Goal: Find contact information: Find contact information

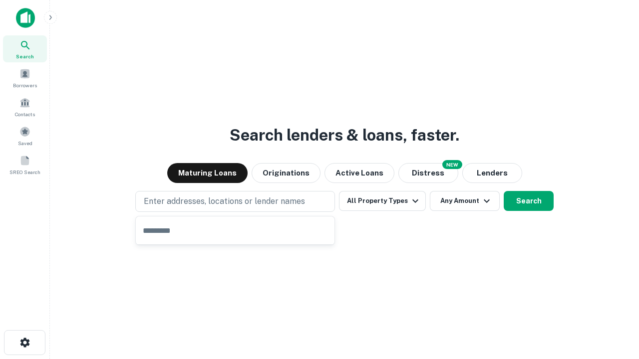
type input "**********"
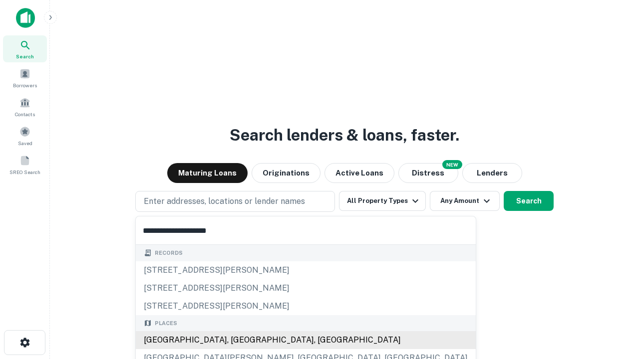
click at [238, 340] on div "[GEOGRAPHIC_DATA], [GEOGRAPHIC_DATA], [GEOGRAPHIC_DATA]" at bounding box center [306, 340] width 340 height 18
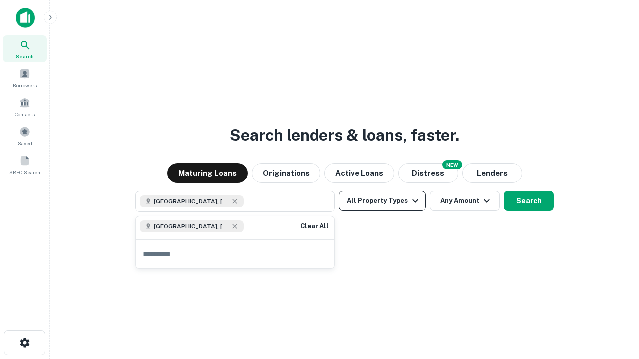
click at [382, 201] on button "All Property Types" at bounding box center [382, 201] width 87 height 20
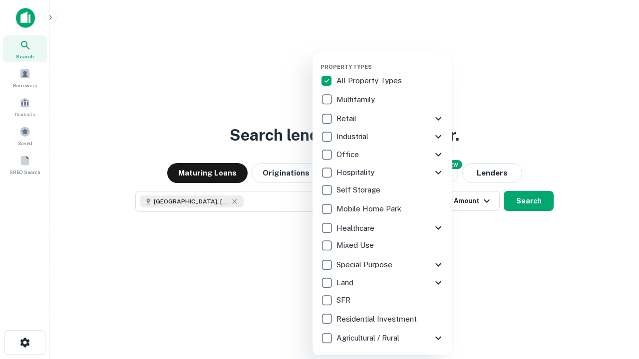
click at [390, 60] on button "button" at bounding box center [390, 60] width 140 height 0
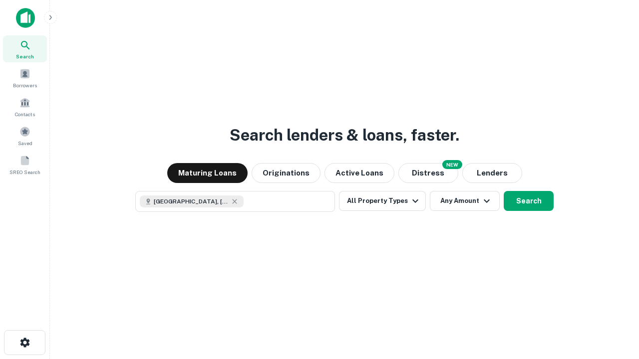
scroll to position [16, 0]
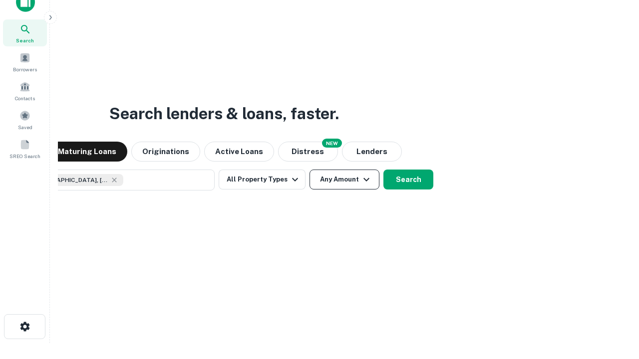
click at [309, 170] on button "Any Amount" at bounding box center [344, 180] width 70 height 20
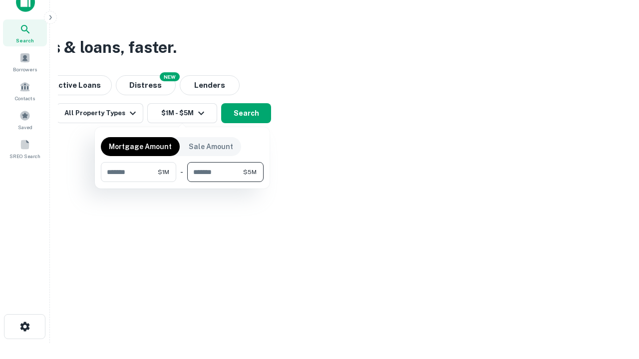
type input "*******"
click at [182, 182] on button "button" at bounding box center [182, 182] width 163 height 0
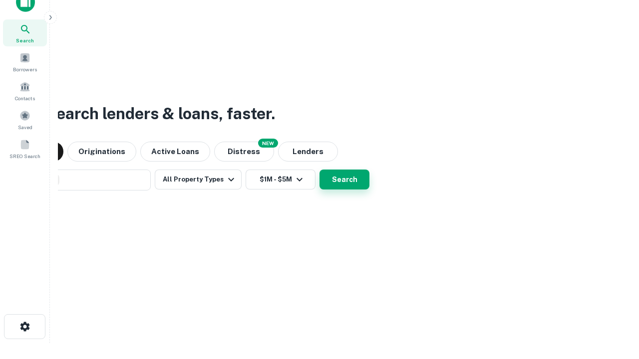
click at [319, 170] on button "Search" at bounding box center [344, 180] width 50 height 20
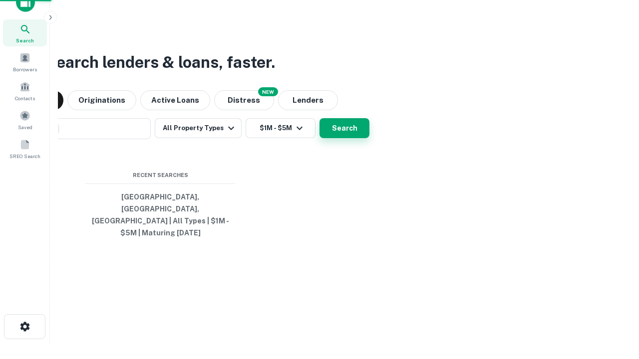
scroll to position [32, 282]
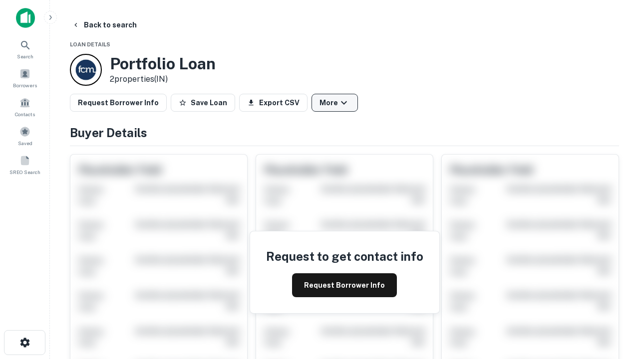
click at [334, 103] on button "More" at bounding box center [334, 103] width 46 height 18
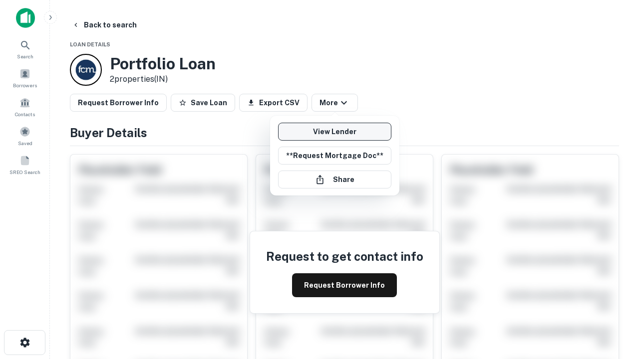
click at [334, 132] on link "View Lender" at bounding box center [334, 132] width 113 height 18
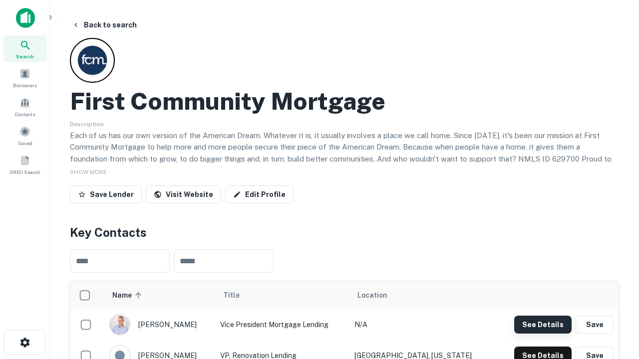
click at [542, 324] on button "See Details" at bounding box center [542, 325] width 57 height 18
click at [24, 343] on icon "button" at bounding box center [25, 343] width 12 height 12
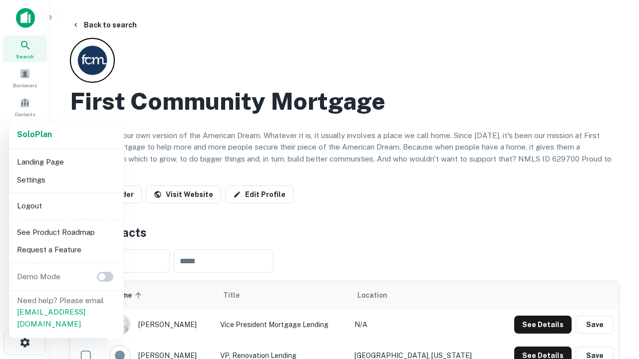
click at [66, 206] on li "Logout" at bounding box center [66, 206] width 107 height 18
